Goal: Transaction & Acquisition: Download file/media

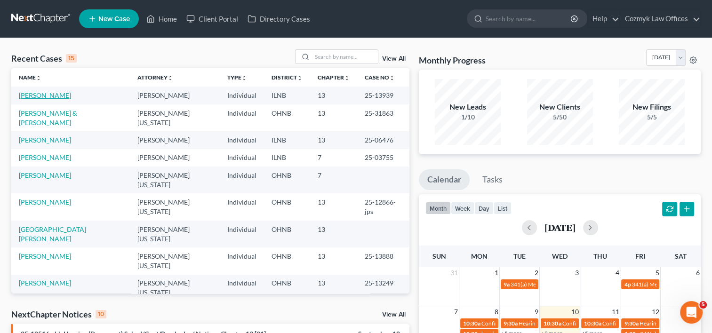
click at [24, 95] on link "[PERSON_NAME]" at bounding box center [45, 95] width 52 height 8
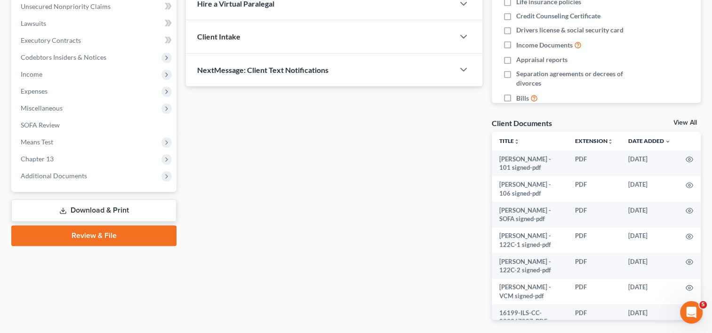
scroll to position [272, 0]
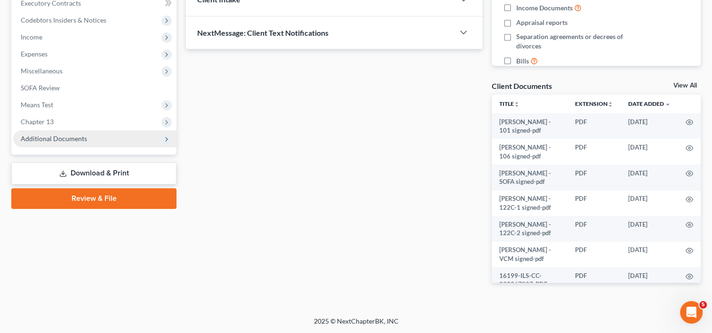
click at [73, 138] on span "Additional Documents" at bounding box center [54, 139] width 66 height 8
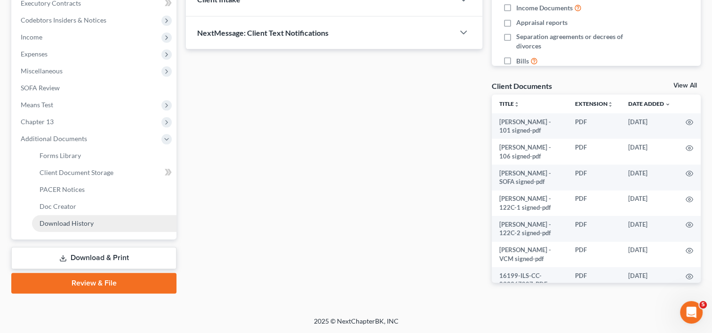
click at [68, 221] on span "Download History" at bounding box center [67, 223] width 54 height 8
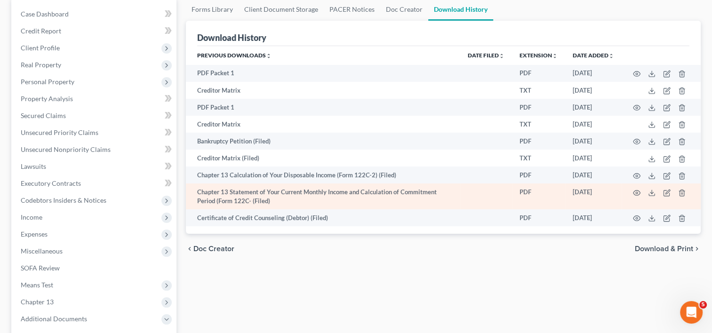
scroll to position [94, 0]
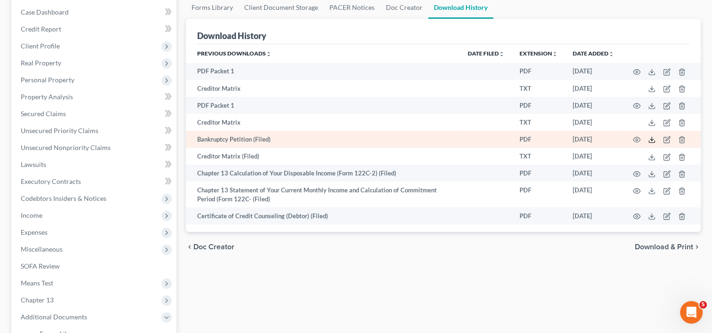
click at [652, 141] on polyline at bounding box center [651, 139] width 3 height 1
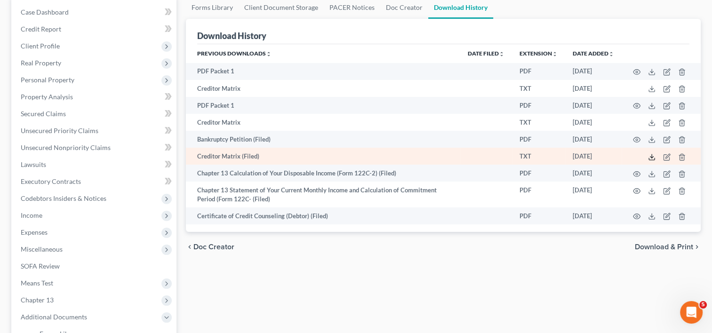
click at [651, 157] on icon at bounding box center [652, 157] width 8 height 8
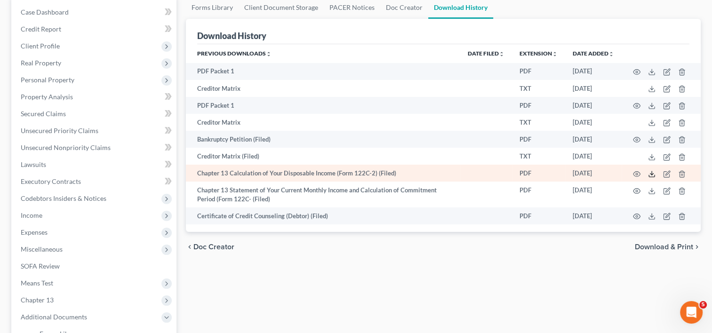
click at [651, 176] on icon at bounding box center [652, 174] width 8 height 8
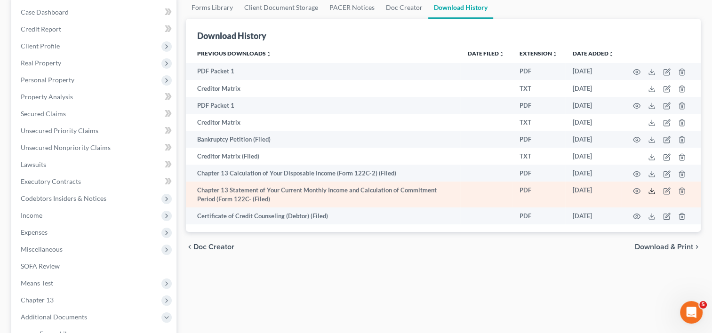
click at [651, 192] on polyline at bounding box center [651, 190] width 3 height 1
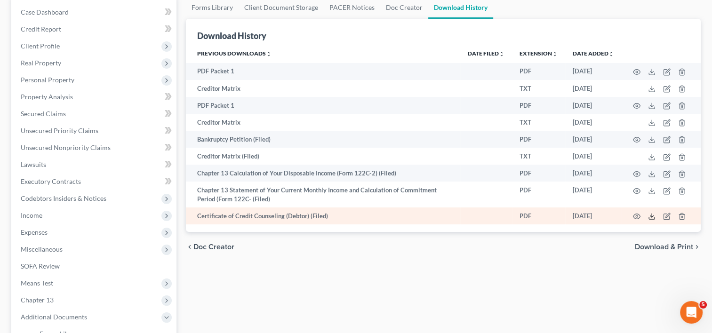
click at [651, 218] on icon at bounding box center [652, 217] width 8 height 8
